Goal: Task Accomplishment & Management: Use online tool/utility

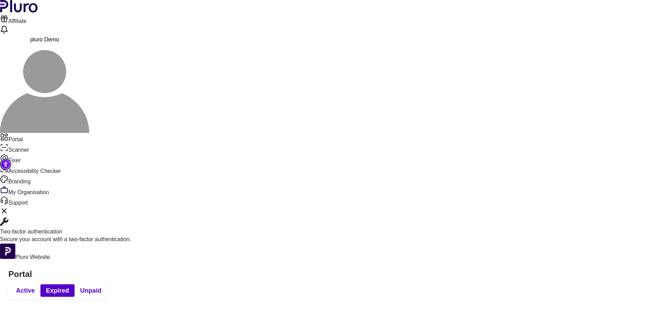
click at [109, 282] on div "Active Expired Unpaid" at bounding box center [58, 290] width 101 height 17
click at [40, 284] on button "Active" at bounding box center [25, 290] width 30 height 13
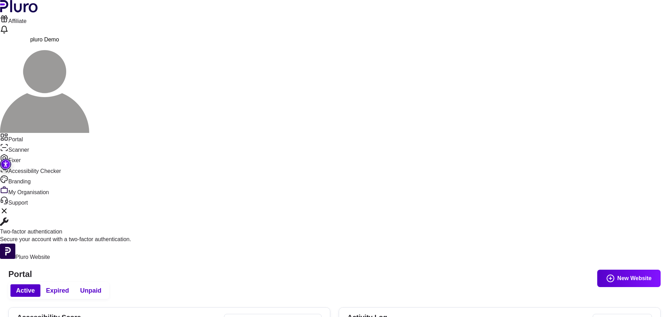
click at [35, 175] on link "Branding" at bounding box center [334, 180] width 669 height 10
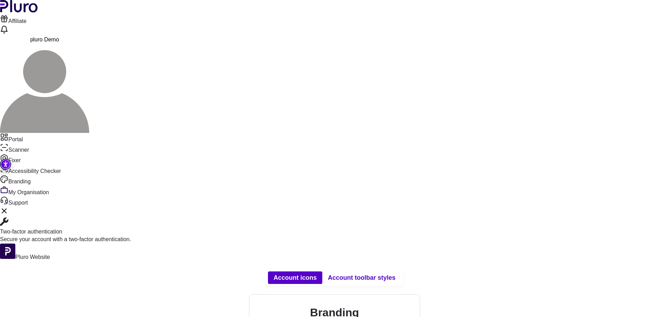
click at [30, 133] on link "Portal" at bounding box center [334, 138] width 669 height 10
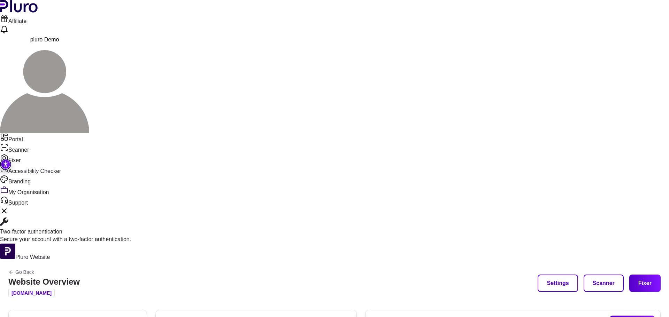
click at [594, 275] on button "Scanner" at bounding box center [603, 283] width 40 height 17
